Goal: Transaction & Acquisition: Purchase product/service

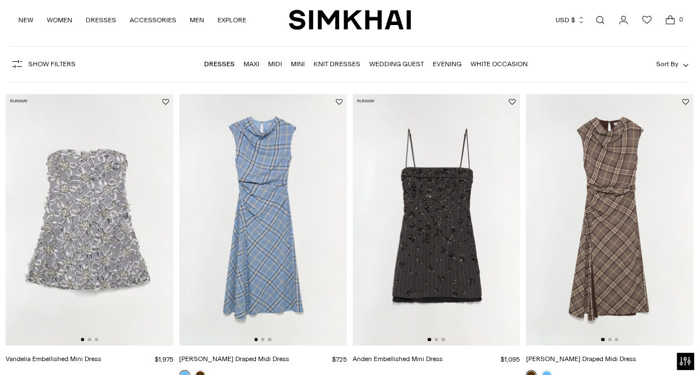
scroll to position [89, 0]
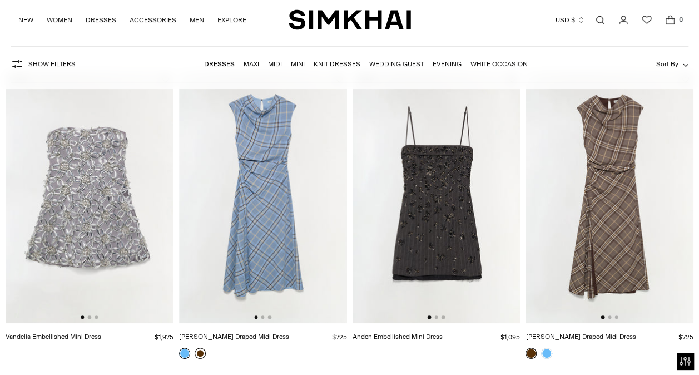
click at [198, 352] on link at bounding box center [200, 353] width 11 height 11
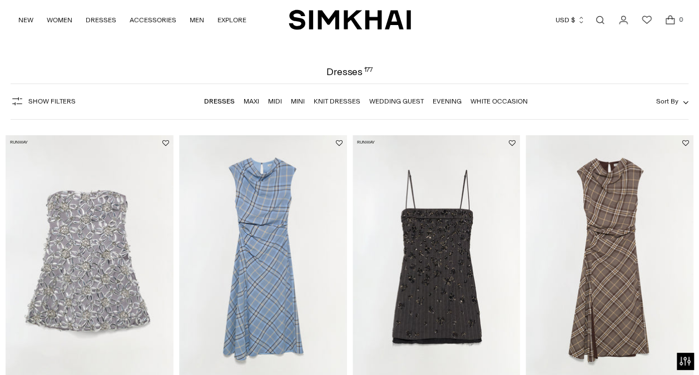
scroll to position [22, 0]
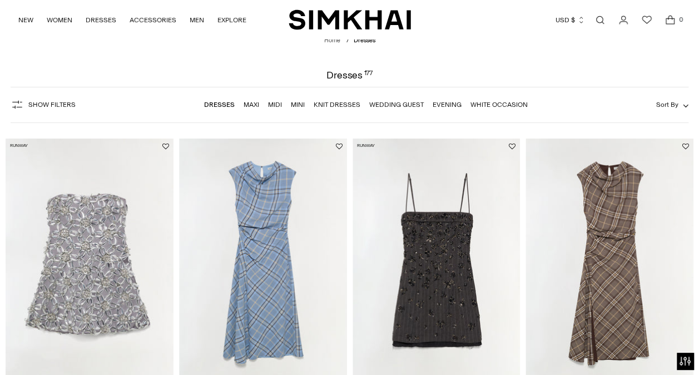
click at [680, 106] on button "Sort By" at bounding box center [672, 104] width 32 height 12
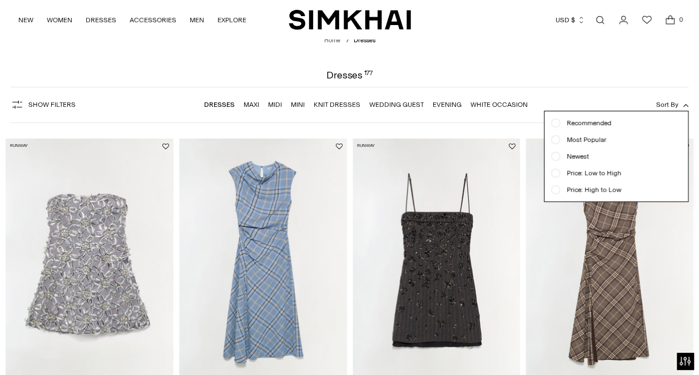
click at [556, 190] on div at bounding box center [556, 189] width 4 height 4
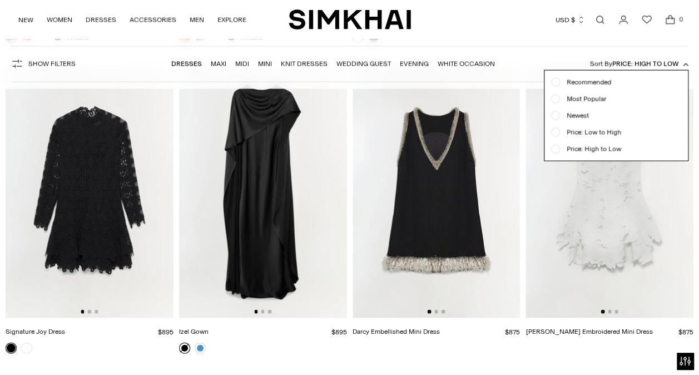
scroll to position [3775, 0]
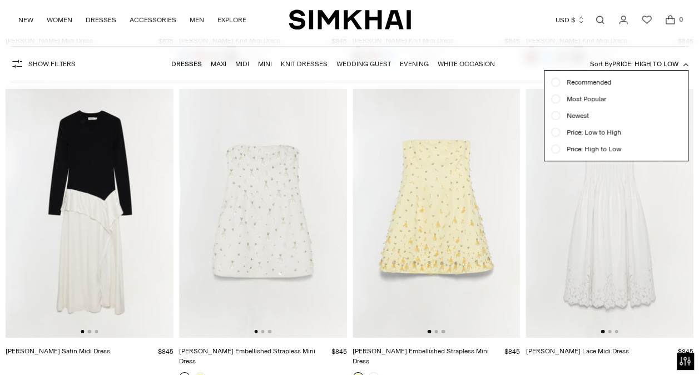
click at [510, 72] on div "Show Filters Show Filters Dresses Maxi Midi Mini Knit Dresses Wedding Guest Eve…" at bounding box center [350, 64] width 678 height 36
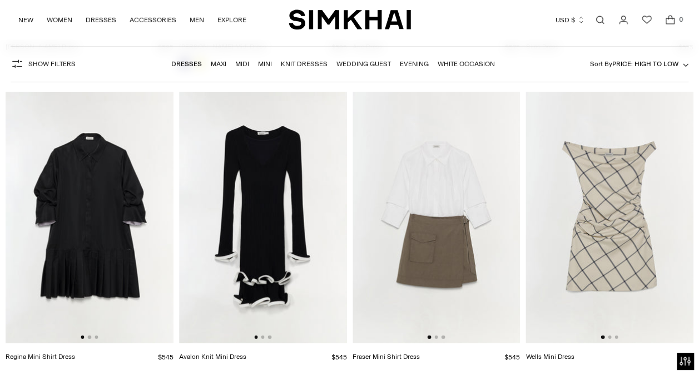
scroll to position [9984, 0]
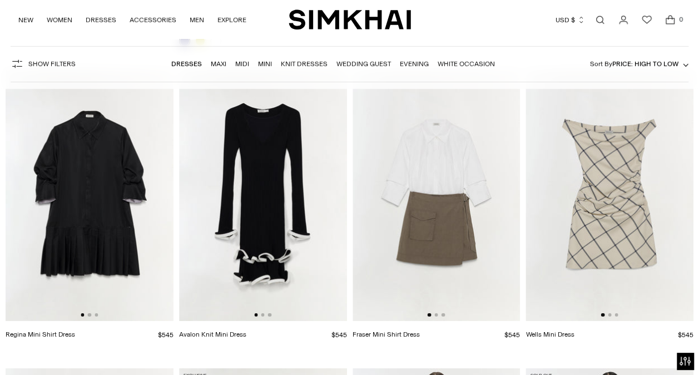
click at [605, 178] on img at bounding box center [610, 196] width 168 height 252
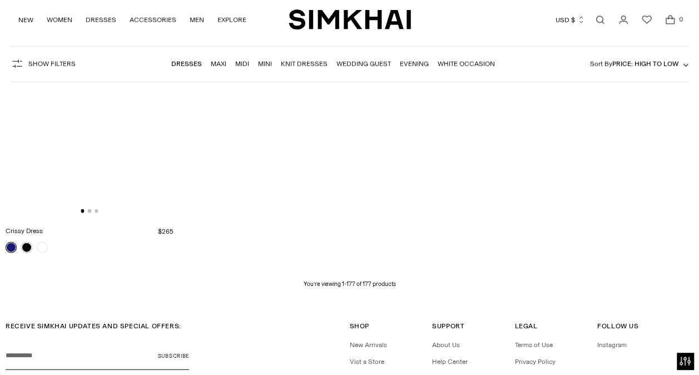
scroll to position [13812, 0]
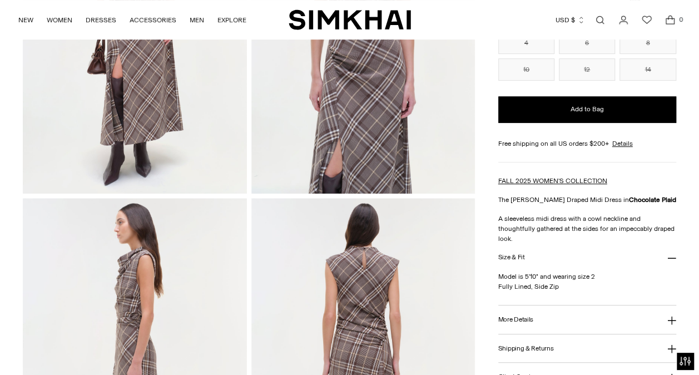
scroll to position [245, 0]
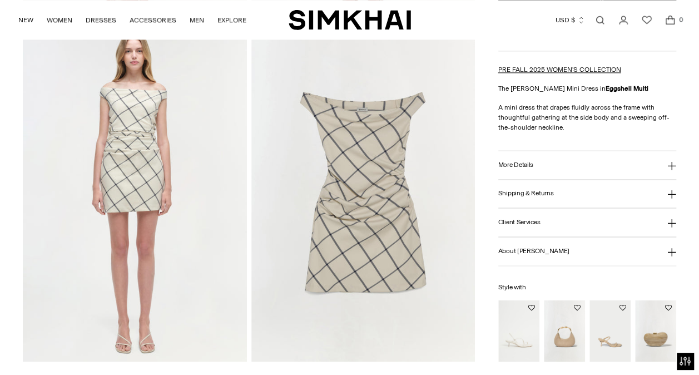
scroll to position [690, 0]
